Goal: Information Seeking & Learning: Learn about a topic

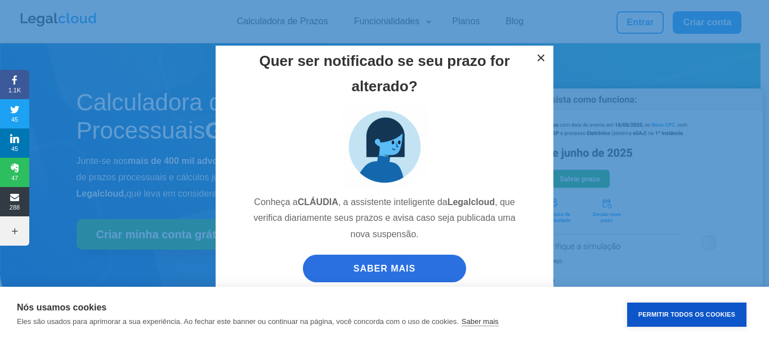
click at [538, 56] on button "×" at bounding box center [541, 58] width 25 height 25
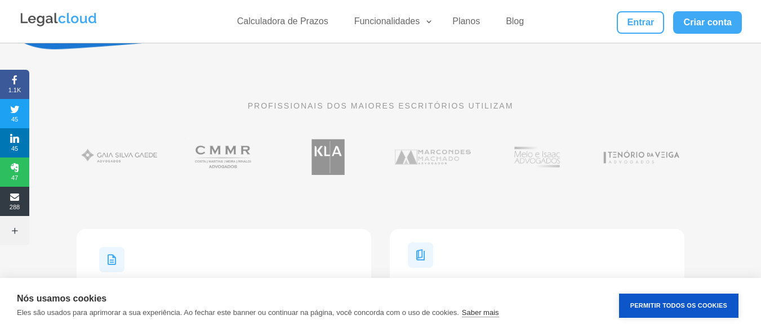
scroll to position [225, 0]
click at [684, 307] on button "Permitir Todos os Cookies" at bounding box center [678, 306] width 119 height 24
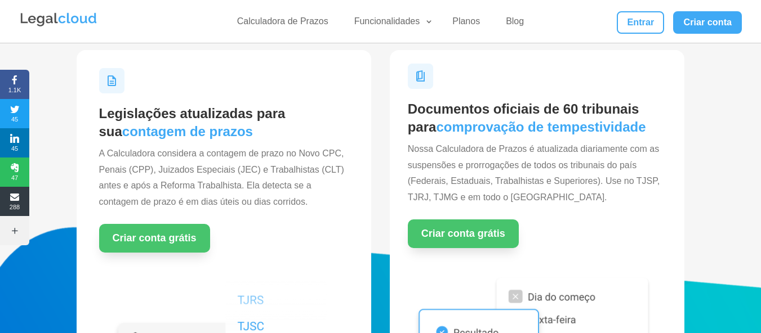
scroll to position [394, 0]
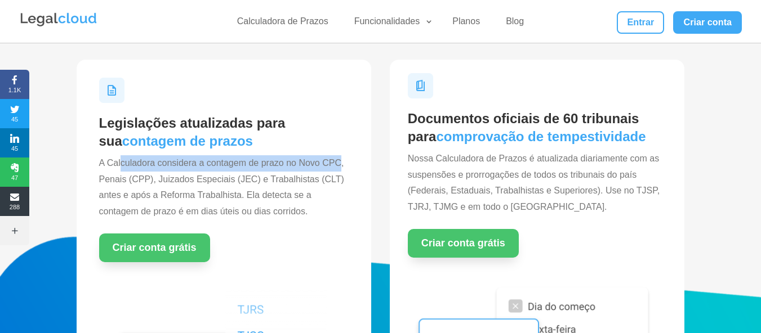
drag, startPoint x: 120, startPoint y: 159, endPoint x: 340, endPoint y: 158, distance: 219.6
click at [340, 158] on span "A Calculadora considera a contagem de prazo no Novo CPC, Penais (CPP), Juizados…" at bounding box center [221, 187] width 245 height 58
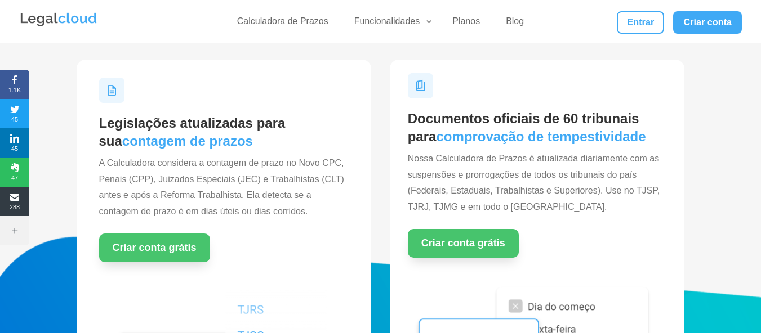
click at [244, 186] on p "A Calculadora considera a contagem de prazo no Novo CPC, Penais (CPP), Juizados…" at bounding box center [224, 187] width 250 height 65
drag, startPoint x: 121, startPoint y: 176, endPoint x: 176, endPoint y: 180, distance: 54.8
click at [176, 180] on span "A Calculadora considera a contagem de prazo no Novo CPC, Penais (CPP), Juizados…" at bounding box center [221, 187] width 245 height 58
drag, startPoint x: 188, startPoint y: 180, endPoint x: 259, endPoint y: 179, distance: 71.0
click at [256, 179] on span "A Calculadora considera a contagem de prazo no Novo CPC, Penais (CPP), Juizados…" at bounding box center [221, 187] width 245 height 58
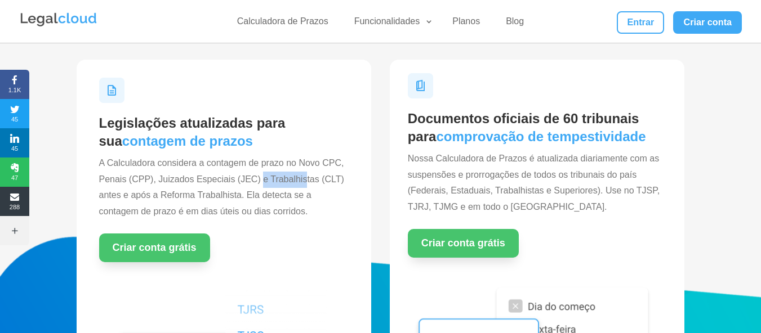
drag, startPoint x: 304, startPoint y: 177, endPoint x: 317, endPoint y: 177, distance: 13.5
click at [311, 177] on span "A Calculadora considera a contagem de prazo no Novo CPC, Penais (CPP), Juizados…" at bounding box center [221, 187] width 245 height 58
drag, startPoint x: 123, startPoint y: 198, endPoint x: 252, endPoint y: 201, distance: 129.6
click at [224, 199] on span "A Calculadora considera a contagem de prazo no Novo CPC, Penais (CPP), Juizados…" at bounding box center [221, 187] width 245 height 58
drag, startPoint x: 271, startPoint y: 202, endPoint x: 319, endPoint y: 203, distance: 47.9
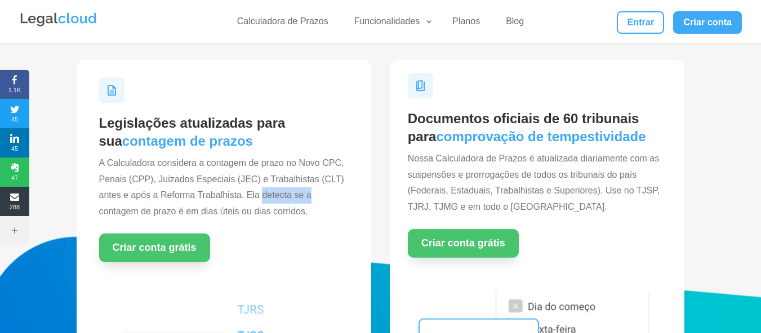
click at [319, 203] on p "A Calculadora considera a contagem de prazo no Novo CPC, Penais (CPP), Juizados…" at bounding box center [224, 187] width 250 height 65
click at [242, 204] on p "A Calculadora considera a contagem de prazo no Novo CPC, Penais (CPP), Juizados…" at bounding box center [224, 187] width 250 height 65
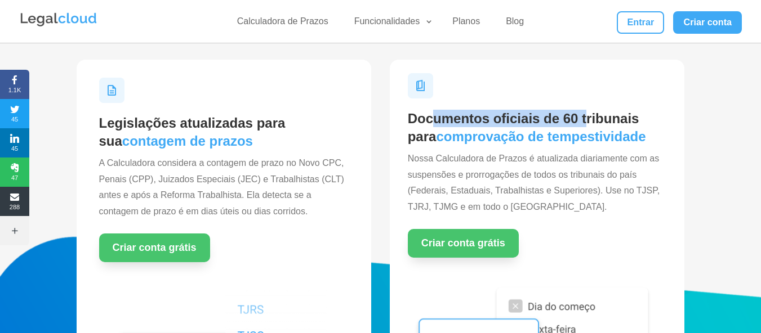
drag, startPoint x: 434, startPoint y: 120, endPoint x: 590, endPoint y: 119, distance: 155.4
click at [590, 119] on h2 "Documentos oficiais de 60 tribunais para comprovação de tempestividade" at bounding box center [537, 130] width 259 height 41
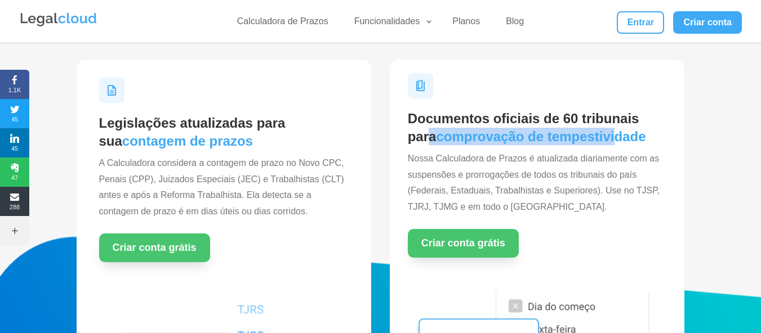
drag, startPoint x: 431, startPoint y: 141, endPoint x: 622, endPoint y: 140, distance: 190.9
click at [622, 140] on h2 "Documentos oficiais de 60 tribunais para comprovação de tempestividade" at bounding box center [537, 130] width 259 height 41
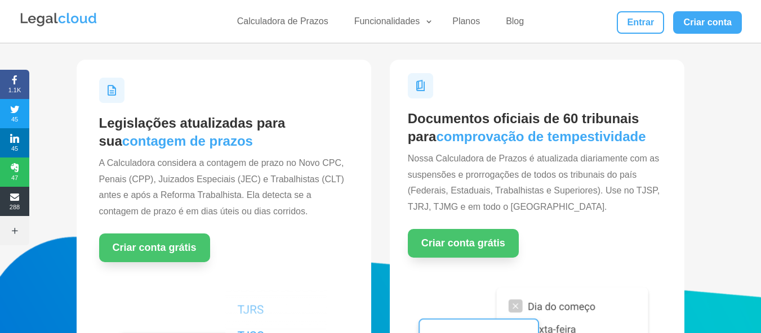
click at [552, 165] on p "Nossa Calculadora de Prazos é atualizada diariamente com as suspensões e prorro…" at bounding box center [537, 183] width 259 height 65
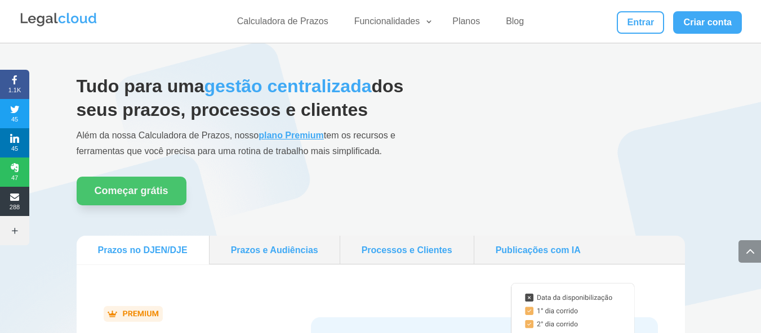
scroll to position [901, 0]
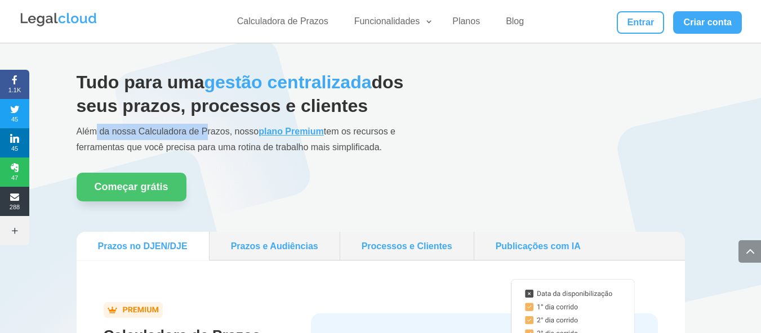
drag, startPoint x: 98, startPoint y: 127, endPoint x: 214, endPoint y: 132, distance: 116.2
click at [212, 132] on span "Além da nossa Calculadora de Prazos, nosso plano Premium tem os recursos e ferr…" at bounding box center [236, 140] width 319 height 26
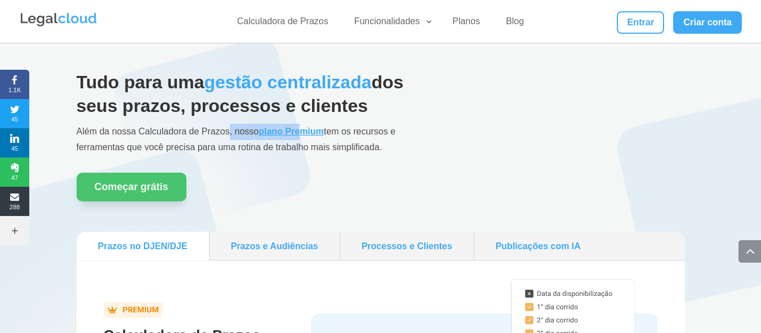
drag, startPoint x: 229, startPoint y: 133, endPoint x: 305, endPoint y: 128, distance: 75.7
click at [305, 128] on span "Além da nossa Calculadora de Prazos, nosso plano Premium tem os recursos e ferr…" at bounding box center [236, 140] width 319 height 26
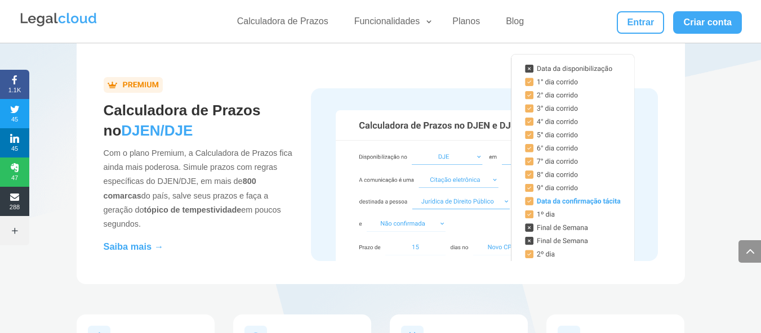
scroll to position [1070, 0]
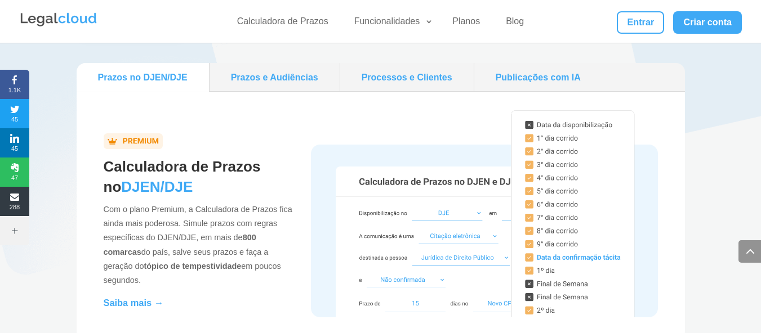
click at [278, 83] on link "Prazos e Audiências" at bounding box center [274, 78] width 121 height 20
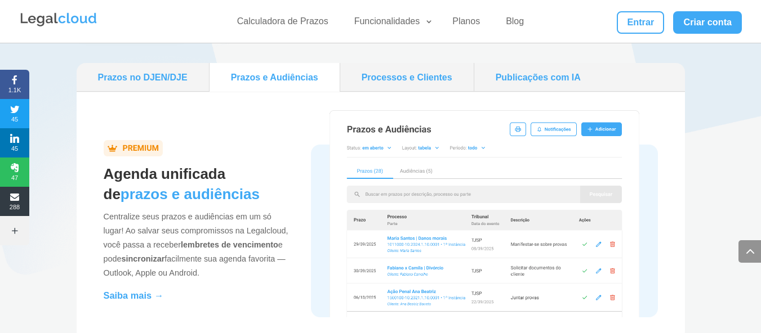
click at [439, 83] on link "Processos e Clientes" at bounding box center [407, 78] width 124 height 20
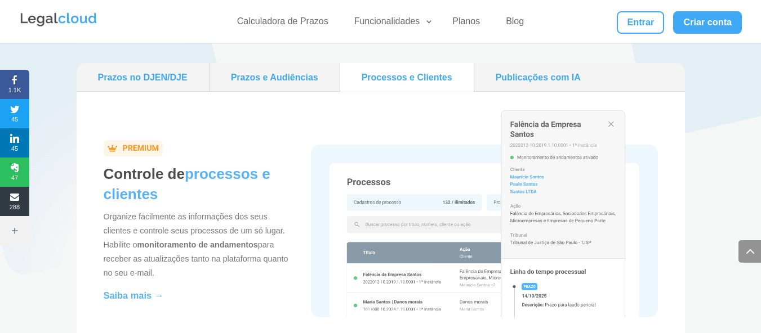
click at [292, 73] on link "Prazos e Audiências" at bounding box center [274, 78] width 121 height 20
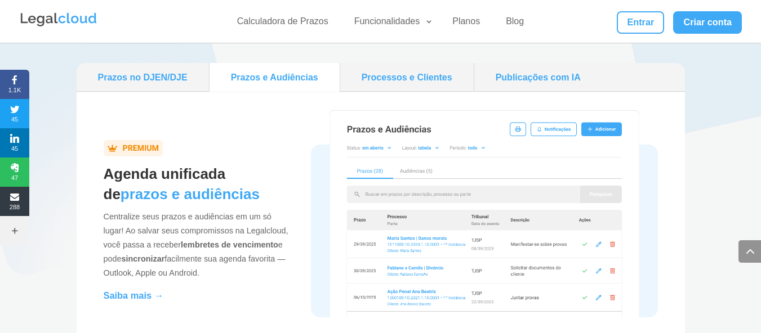
click at [375, 83] on link "Processos e Clientes" at bounding box center [407, 78] width 124 height 20
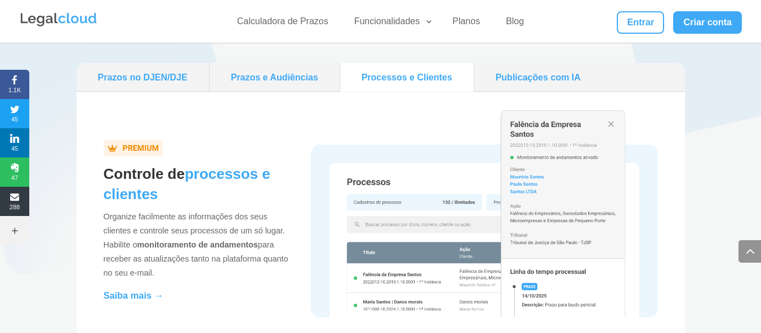
click at [519, 69] on link "Publicações com IA" at bounding box center [538, 78] width 119 height 20
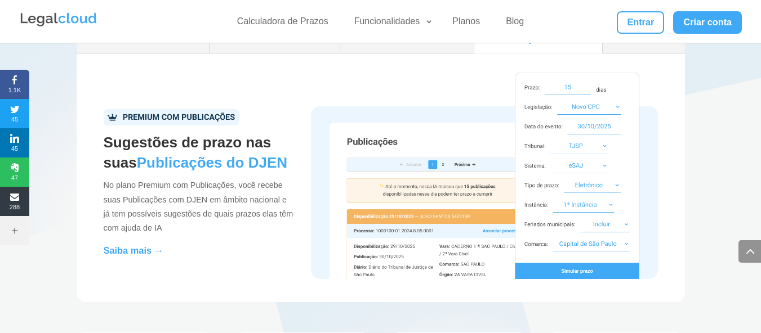
scroll to position [1126, 0]
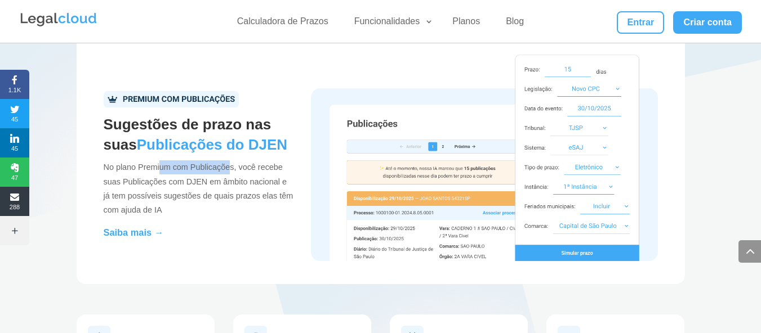
drag, startPoint x: 170, startPoint y: 164, endPoint x: 231, endPoint y: 163, distance: 61.4
click at [231, 163] on p "No plano Premium com Publicações, você recebe suas Publicações com DJEN em âmbi…" at bounding box center [199, 193] width 190 height 65
click at [203, 180] on p "No plano Premium com Publicações, você recebe suas Publicações com DJEN em âmbi…" at bounding box center [199, 193] width 190 height 65
drag, startPoint x: 154, startPoint y: 183, endPoint x: 235, endPoint y: 180, distance: 81.7
click at [234, 180] on p "No plano Premium com Publicações, você recebe suas Publicações com DJEN em âmbi…" at bounding box center [199, 193] width 190 height 65
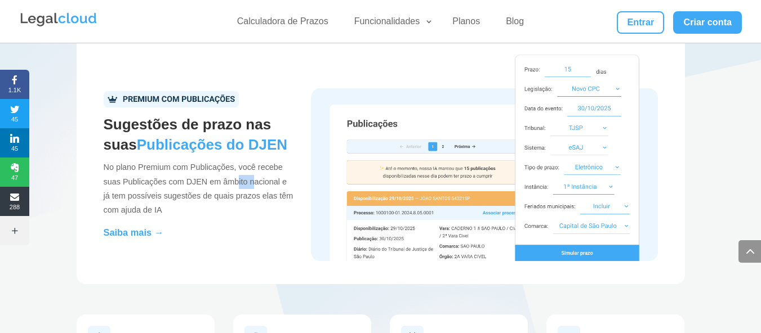
drag, startPoint x: 243, startPoint y: 180, endPoint x: 257, endPoint y: 180, distance: 14.1
click at [256, 180] on p "No plano Premium com Publicações, você recebe suas Publicações com DJEN em âmbi…" at bounding box center [199, 193] width 190 height 65
drag, startPoint x: 126, startPoint y: 198, endPoint x: 215, endPoint y: 199, distance: 88.4
click at [212, 198] on p "No plano Premium com Publicações, você recebe suas Publicações com DJEN em âmbi…" at bounding box center [199, 193] width 190 height 65
drag, startPoint x: 234, startPoint y: 199, endPoint x: 266, endPoint y: 199, distance: 31.5
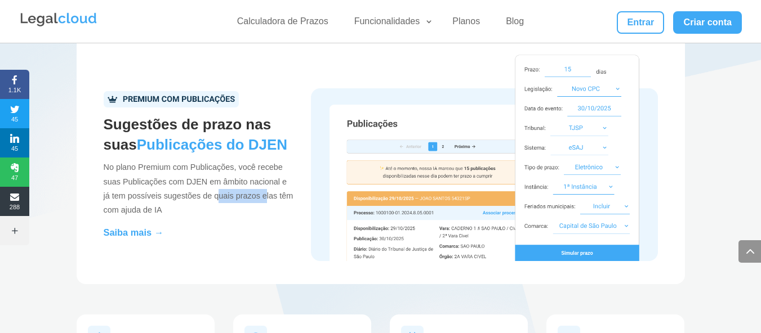
click at [266, 199] on p "No plano Premium com Publicações, você recebe suas Publicações com DJEN em âmbi…" at bounding box center [199, 193] width 190 height 65
drag, startPoint x: 117, startPoint y: 209, endPoint x: 148, endPoint y: 209, distance: 31.0
click at [147, 209] on p "No plano Premium com Publicações, você recebe suas Publicações com DJEN em âmbi…" at bounding box center [199, 193] width 190 height 65
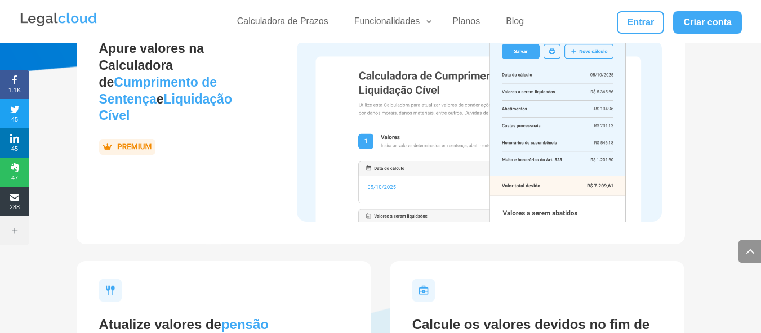
scroll to position [1859, 0]
